Goal: Find specific page/section: Find specific page/section

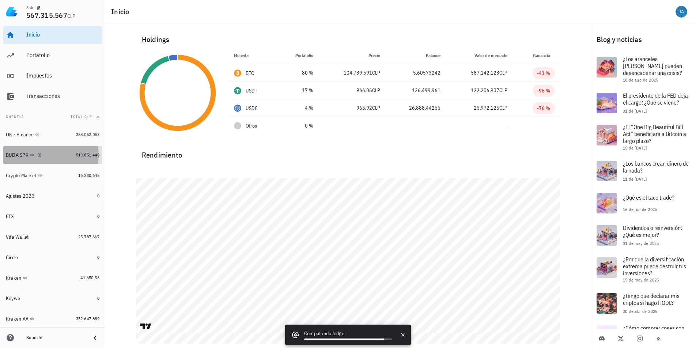
click at [15, 152] on div "BUDA SPK" at bounding box center [17, 155] width 23 height 6
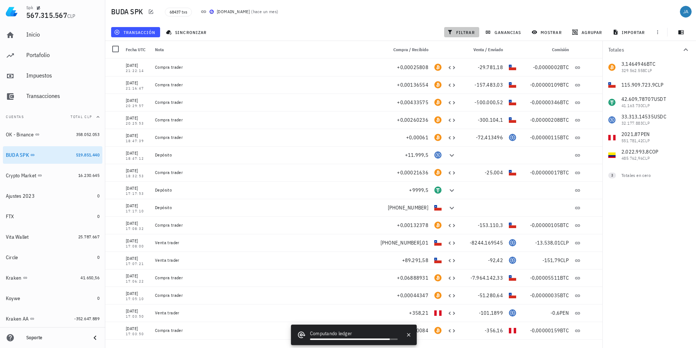
click at [461, 32] on span "filtrar" at bounding box center [462, 32] width 26 height 6
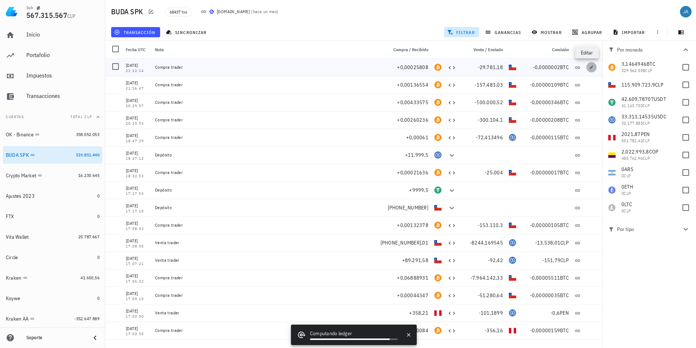
click at [587, 69] on button "button" at bounding box center [592, 67] width 10 height 10
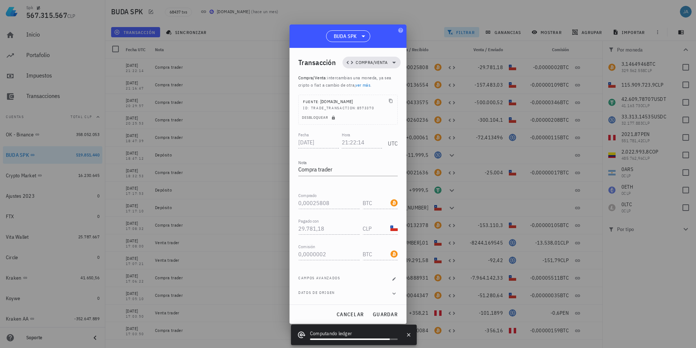
click at [276, 17] on div at bounding box center [348, 174] width 696 height 348
click at [347, 313] on span "cancelar" at bounding box center [349, 314] width 27 height 7
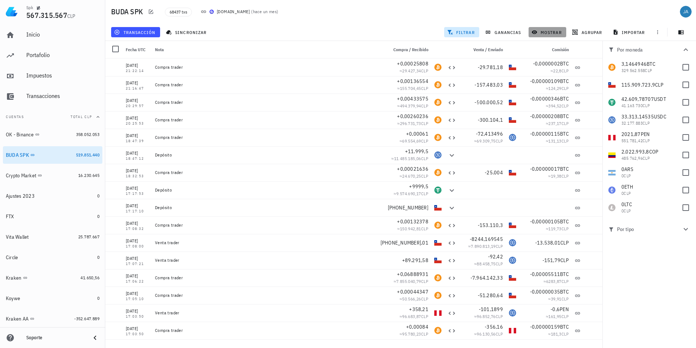
click at [548, 30] on span "mostrar" at bounding box center [547, 32] width 29 height 6
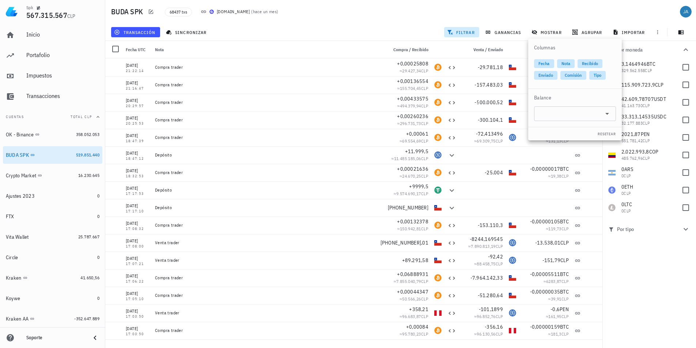
click at [543, 6] on div "[DEMOGRAPHIC_DATA] SPK 68437 txs [DOMAIN_NAME] ( hace un mes )" at bounding box center [400, 11] width 591 height 23
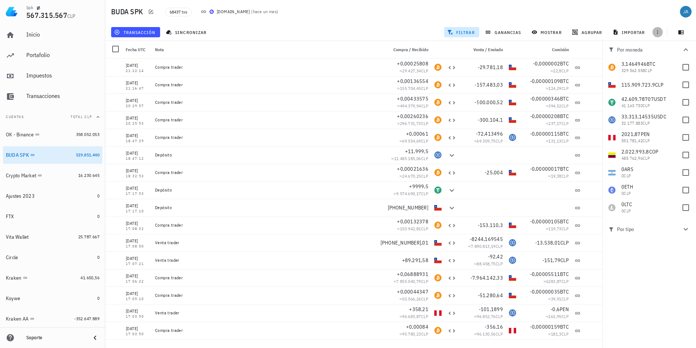
click at [657, 32] on icon "button" at bounding box center [658, 32] width 6 height 6
click at [590, 31] on span "agrupar" at bounding box center [588, 32] width 29 height 6
click at [467, 14] on div "68437 txs [DOMAIN_NAME] ( hace un mes )" at bounding box center [322, 12] width 322 height 18
click at [678, 31] on icon "button" at bounding box center [681, 32] width 6 height 6
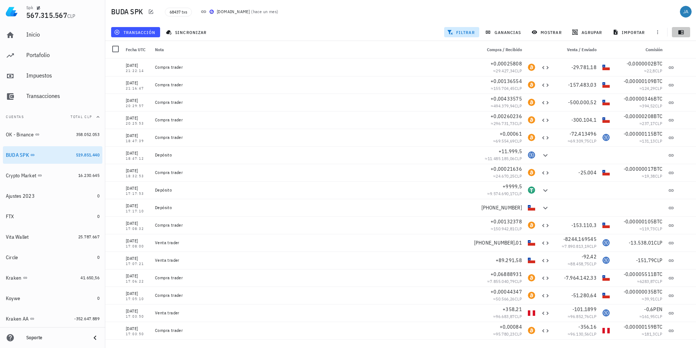
click at [678, 31] on icon "button" at bounding box center [681, 32] width 6 height 6
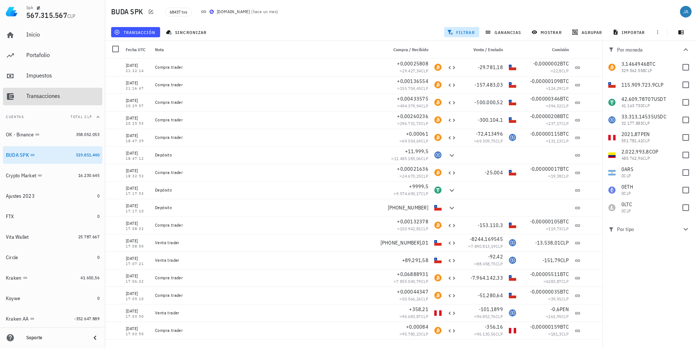
click at [37, 93] on div "Transacciones" at bounding box center [62, 96] width 73 height 7
